Goal: Navigation & Orientation: Find specific page/section

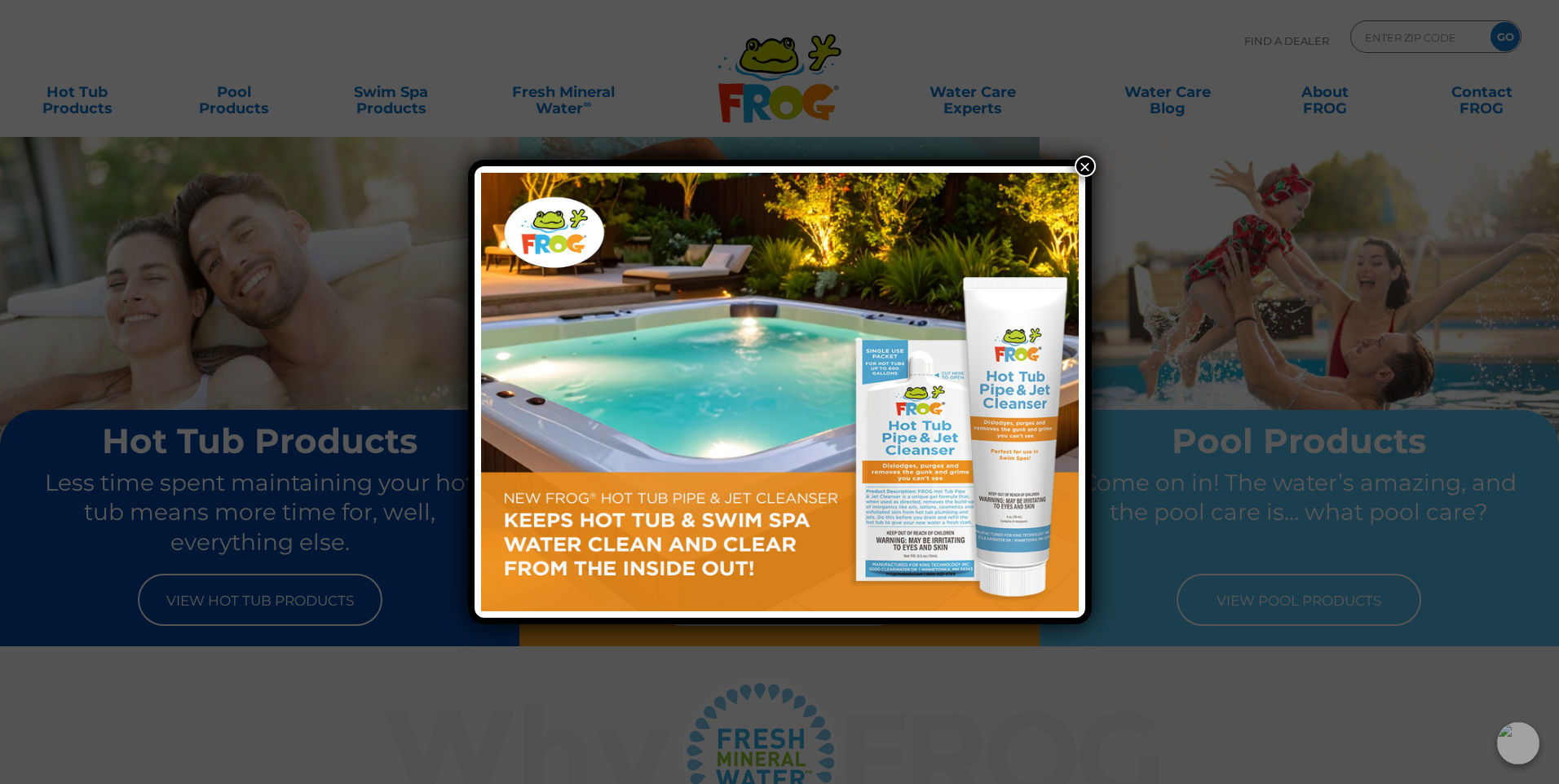
click at [1085, 166] on button "×" at bounding box center [1085, 166] width 21 height 21
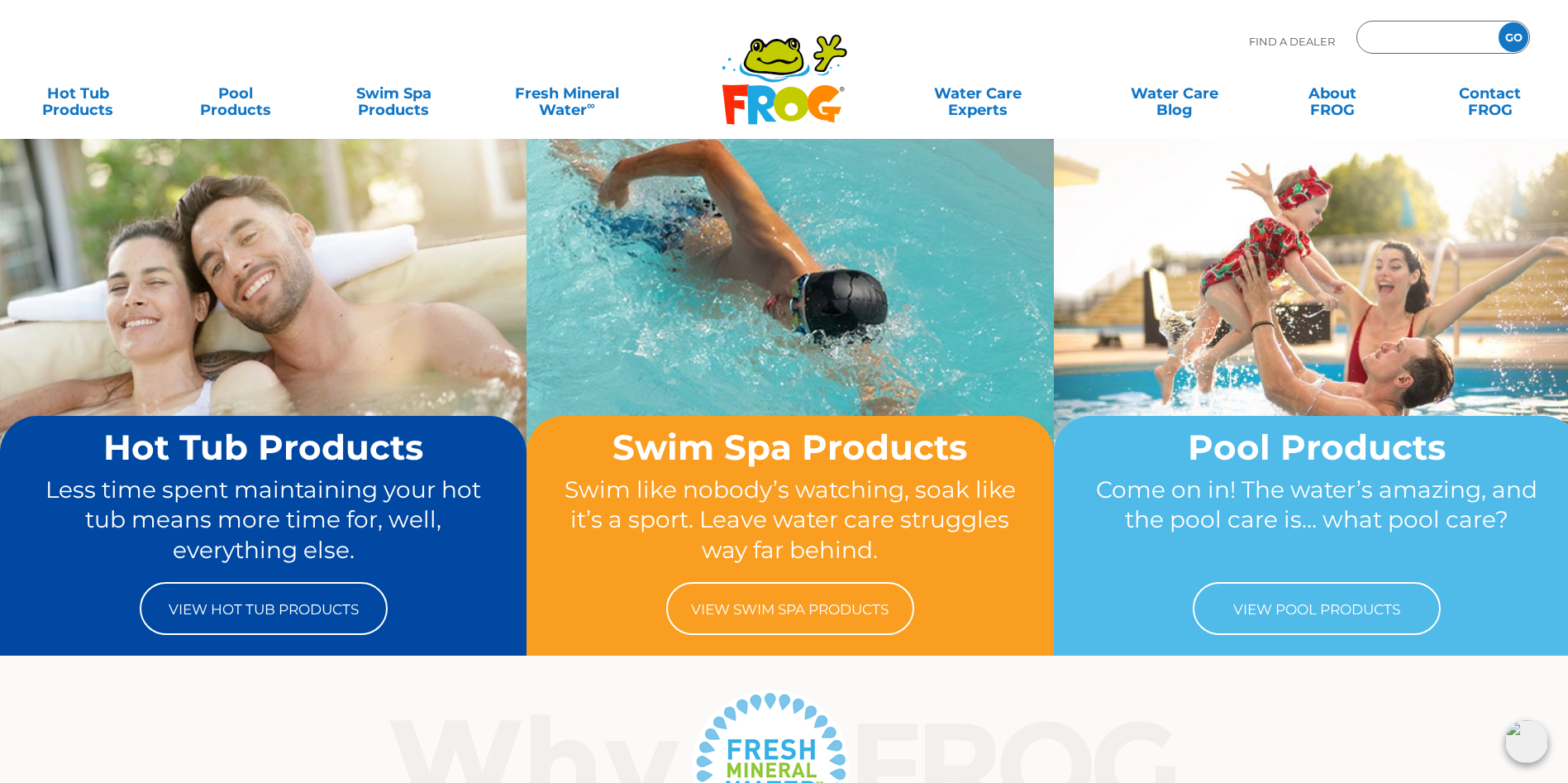
click at [1464, 40] on input "Zip Code Form" at bounding box center [1426, 37] width 112 height 24
type input "75757"
click at [1517, 36] on input "GO" at bounding box center [1513, 37] width 29 height 29
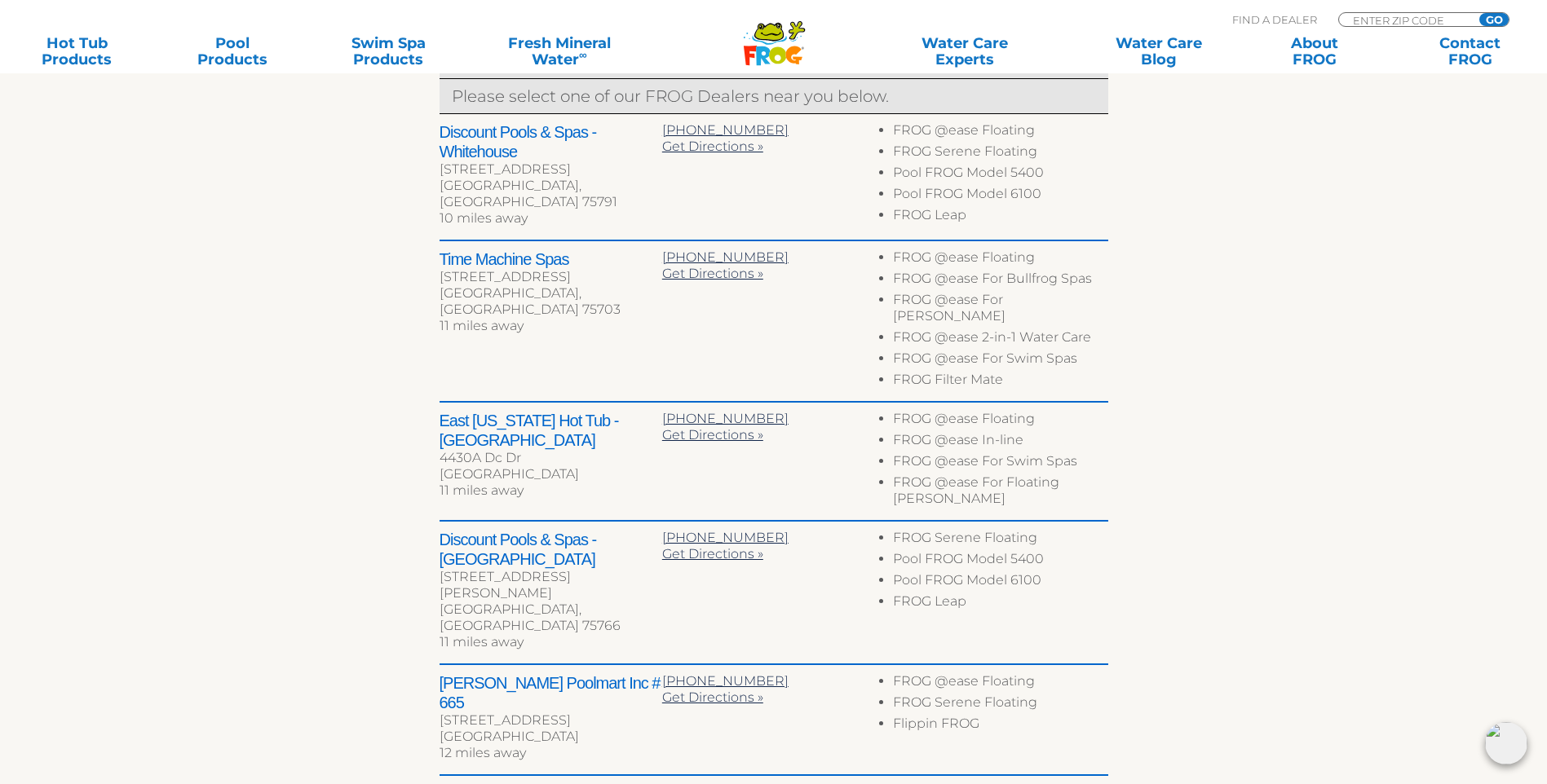
scroll to position [815, 0]
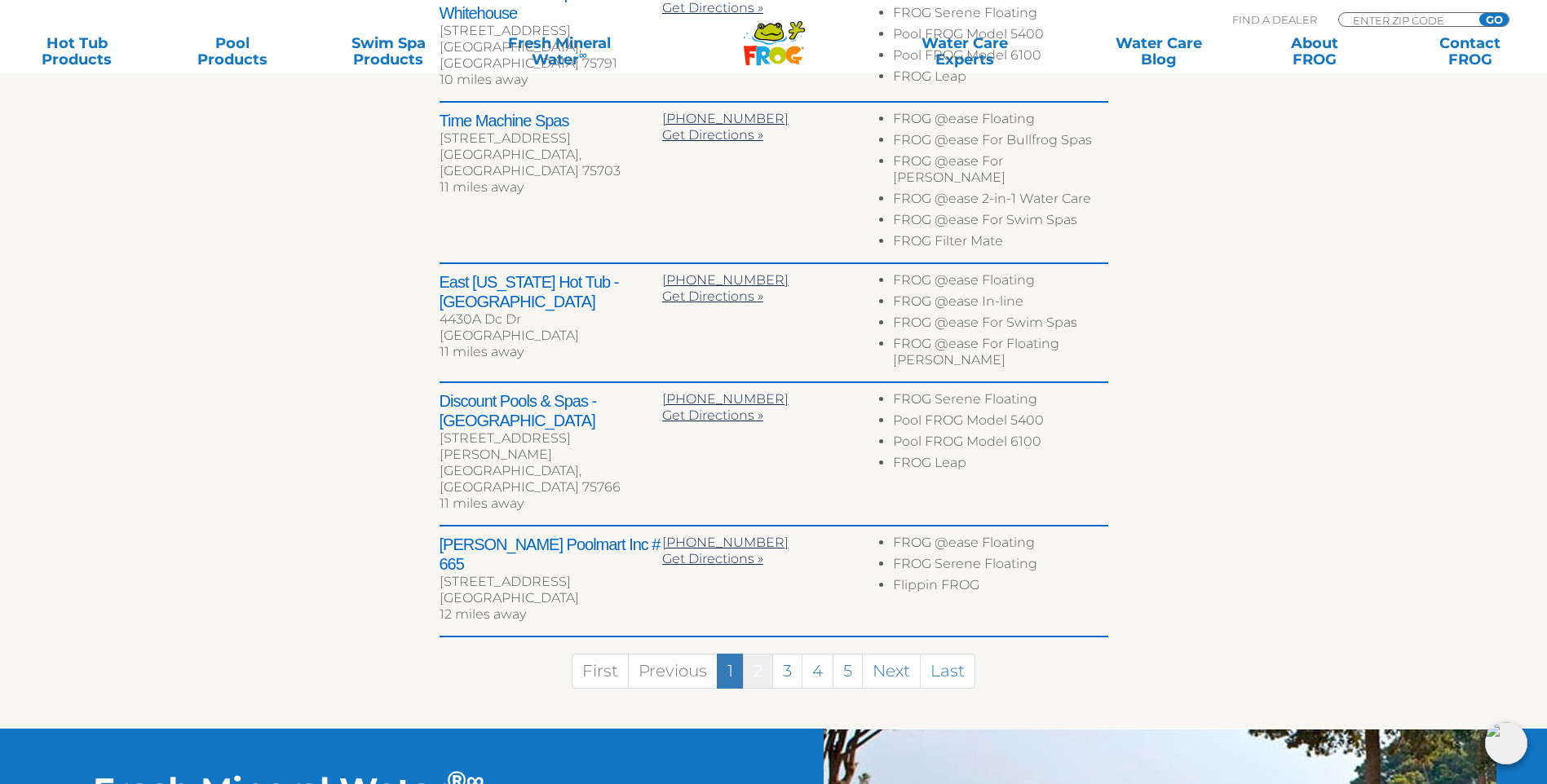
click at [755, 653] on link "2" at bounding box center [757, 671] width 30 height 35
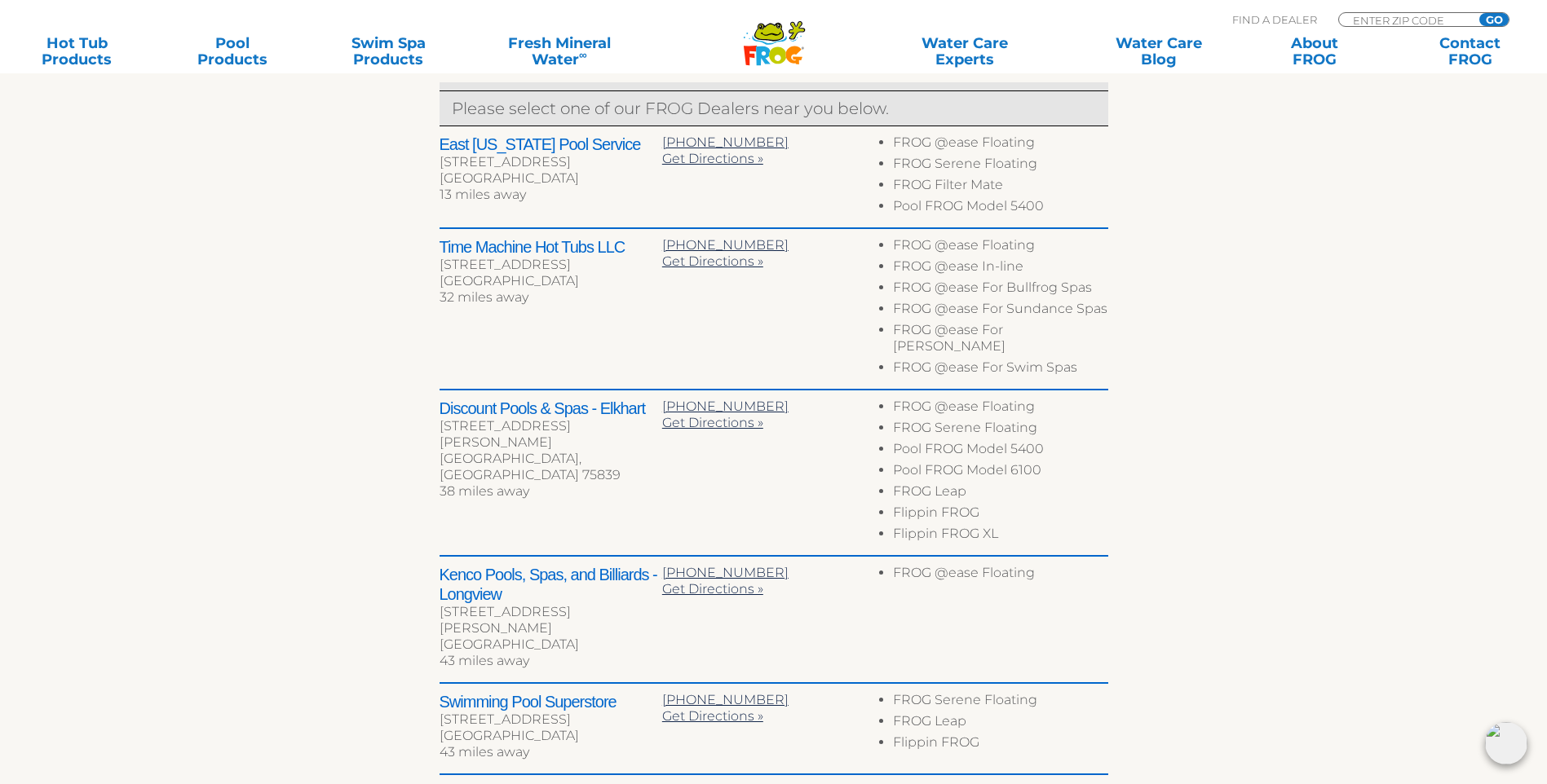
scroll to position [858, 0]
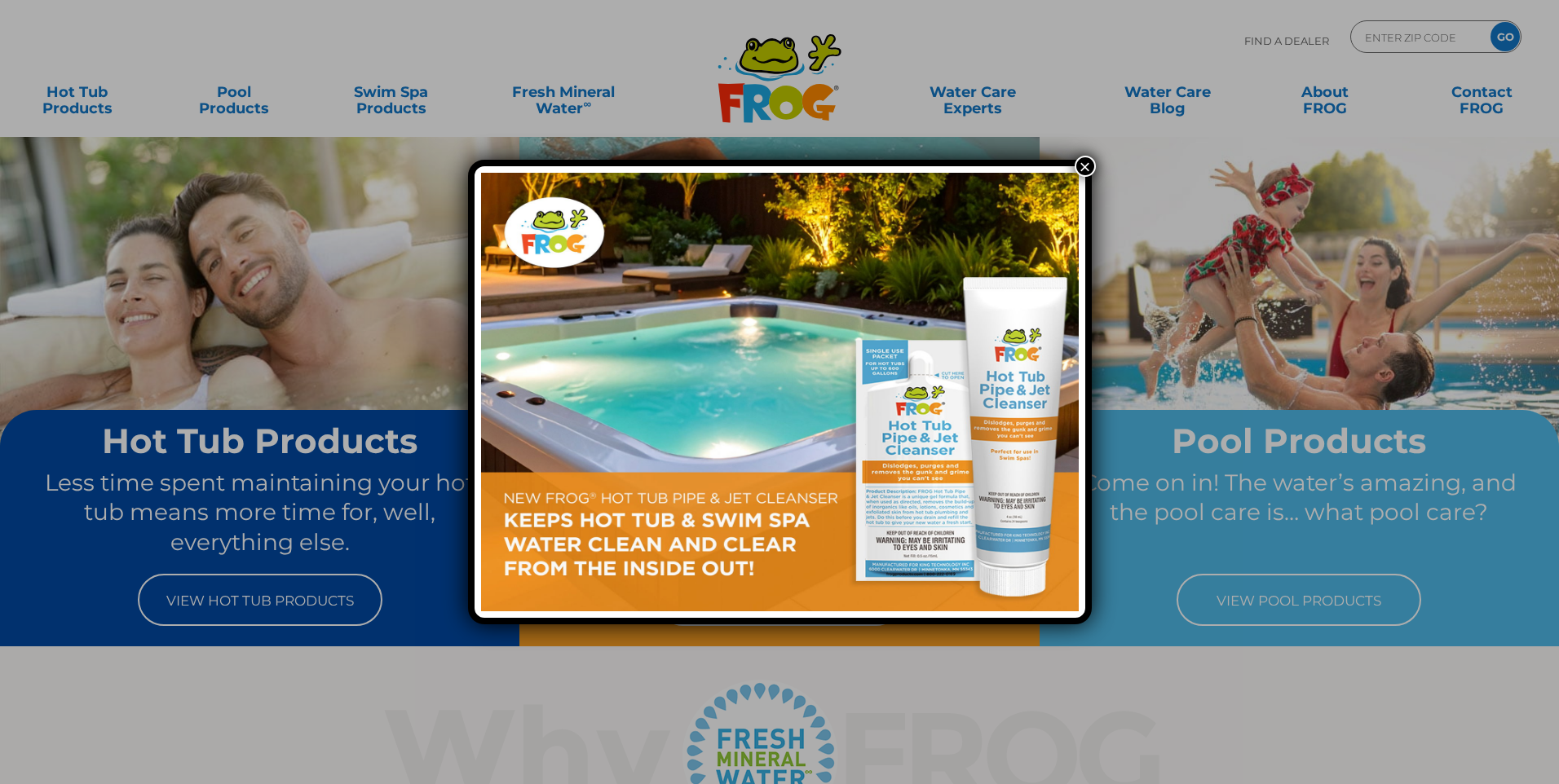
click at [1084, 163] on button "×" at bounding box center [1085, 166] width 21 height 21
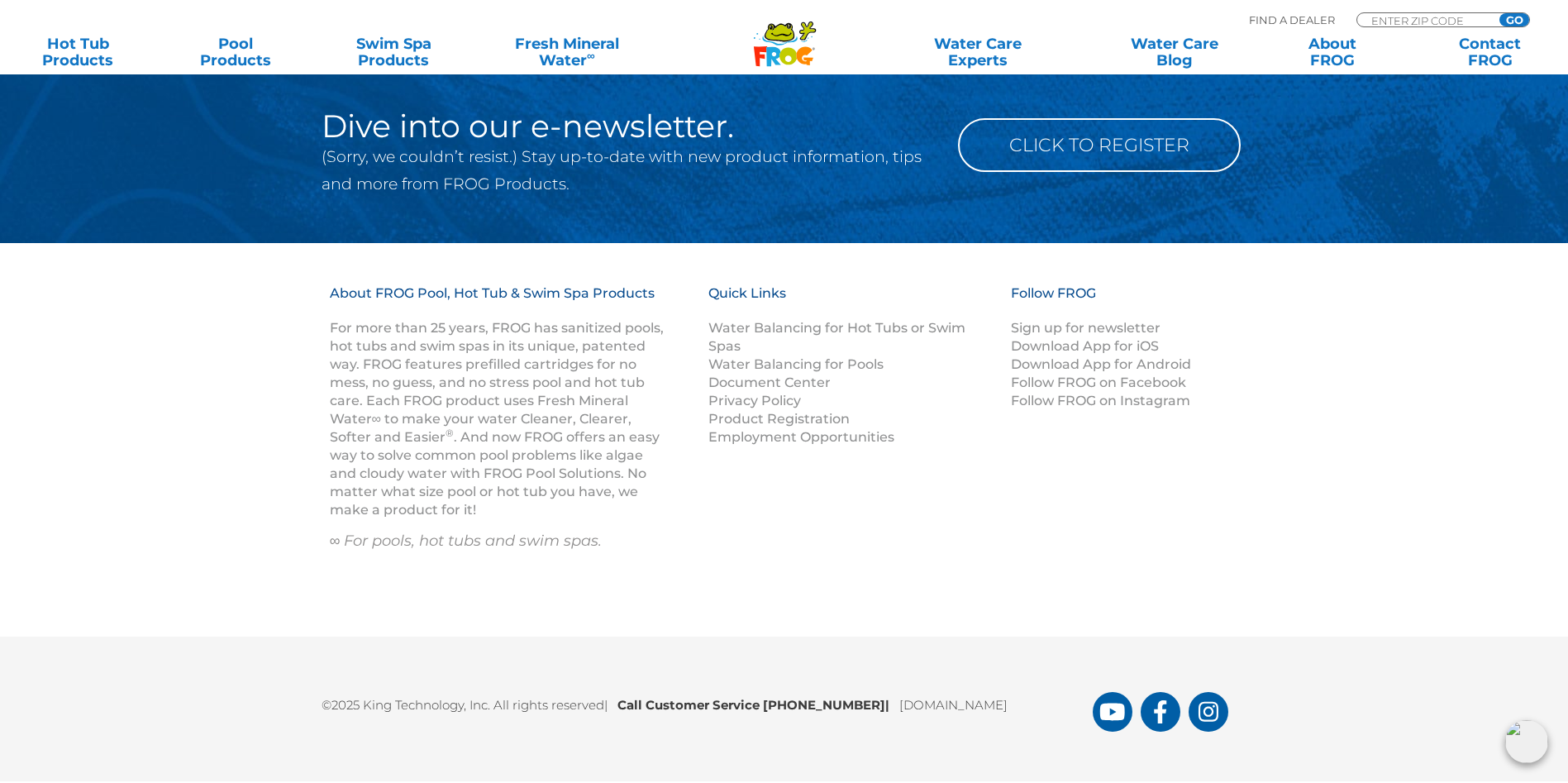
scroll to position [2169, 0]
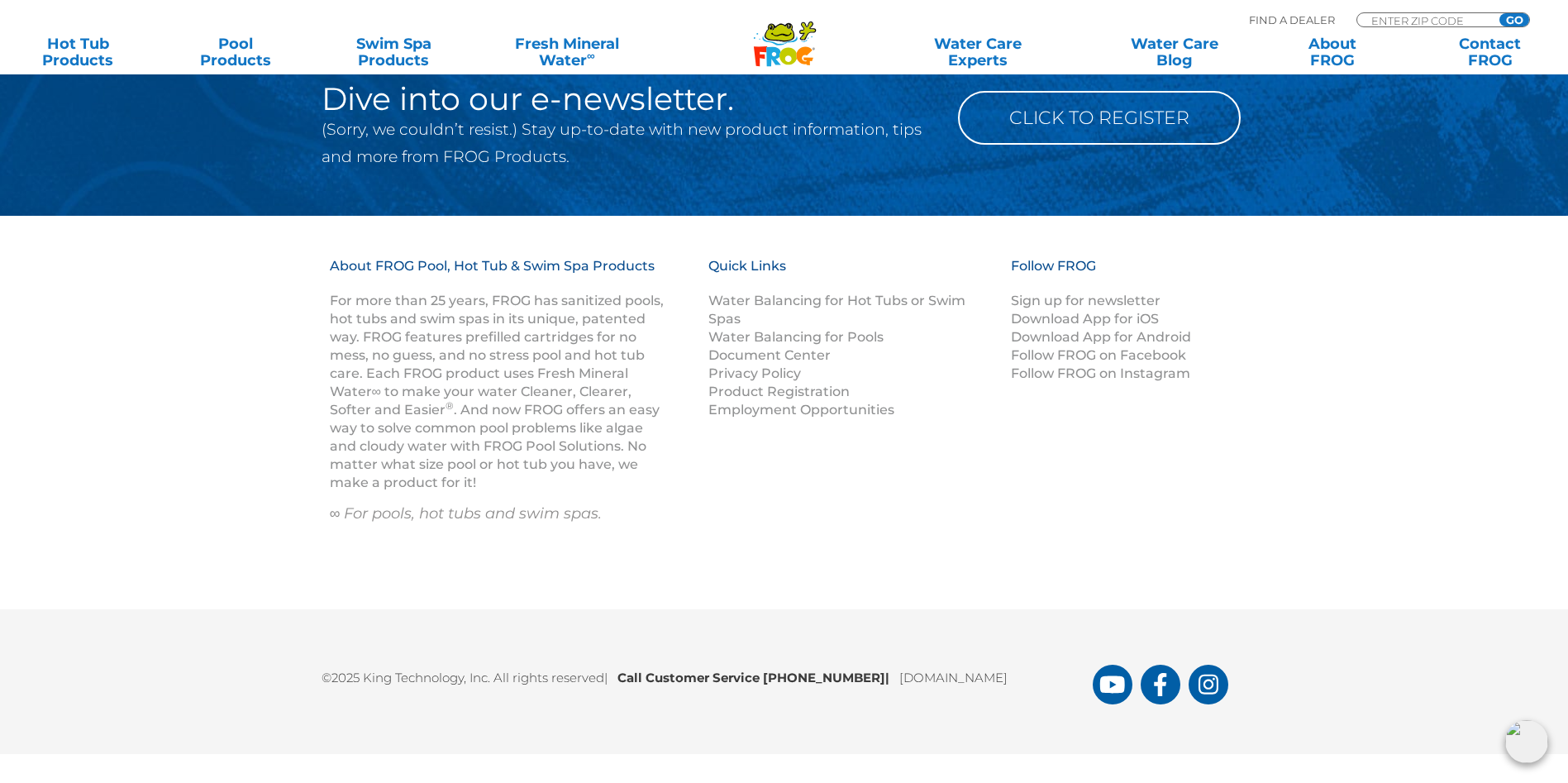
click at [1533, 738] on img at bounding box center [1527, 742] width 43 height 43
